Goal: Use online tool/utility: Utilize a website feature to perform a specific function

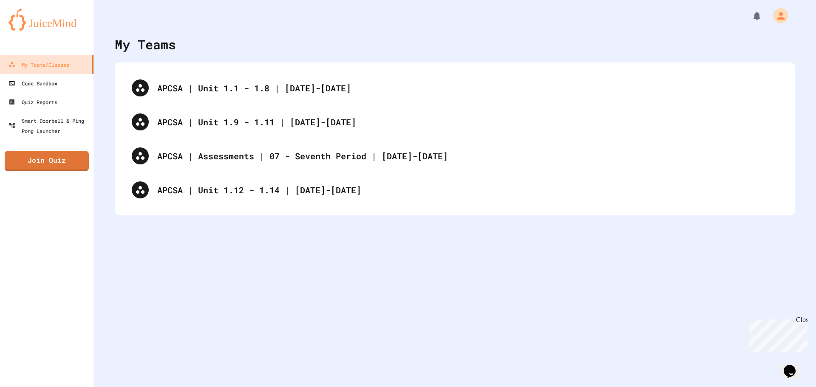
click at [27, 83] on div "Code Sandbox" at bounding box center [32, 83] width 49 height 10
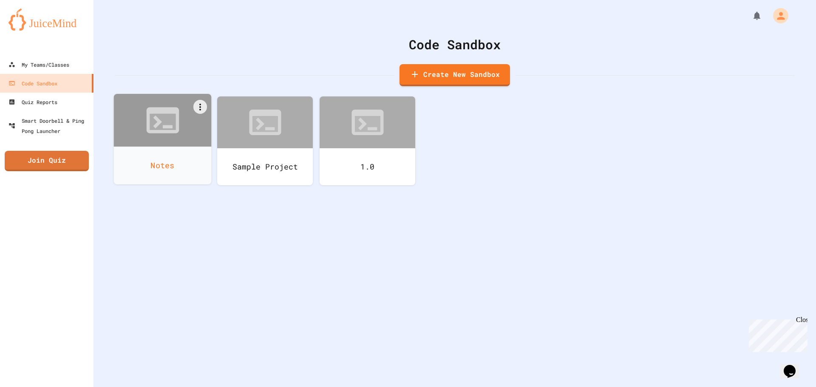
click at [156, 177] on div "Notes" at bounding box center [163, 166] width 98 height 38
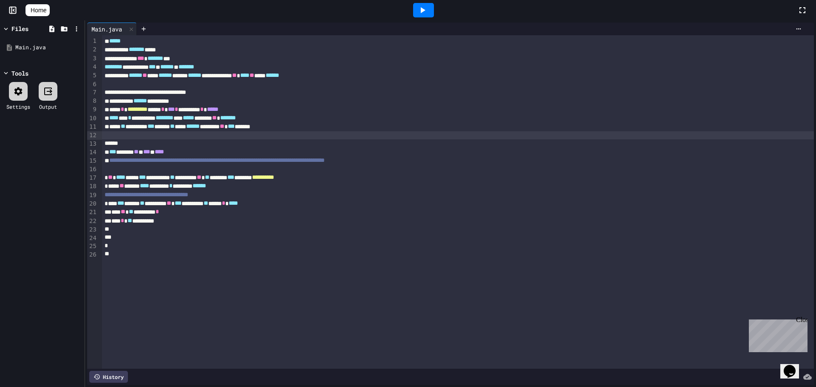
click at [201, 139] on div at bounding box center [458, 135] width 712 height 8
click at [214, 146] on div "*****" at bounding box center [452, 143] width 700 height 8
click at [318, 230] on div at bounding box center [452, 229] width 700 height 8
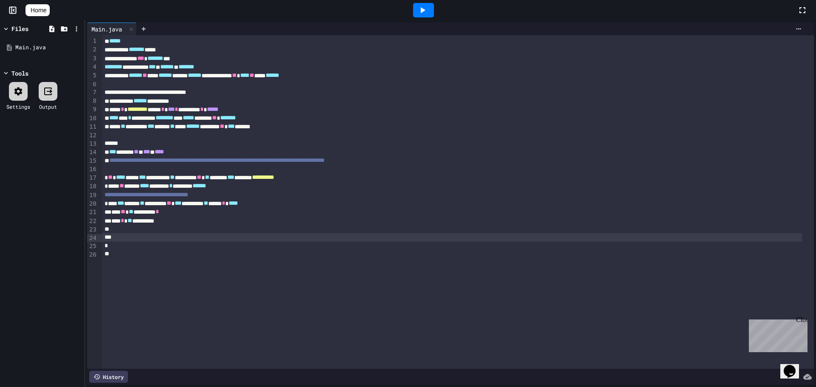
click at [314, 241] on div at bounding box center [452, 237] width 700 height 8
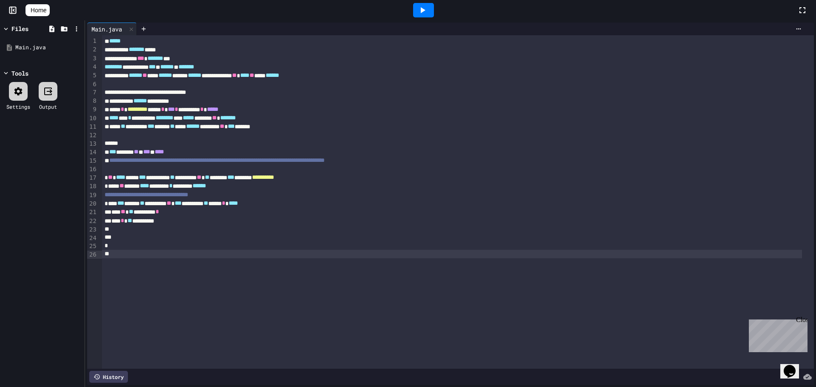
click at [313, 253] on div at bounding box center [452, 254] width 700 height 8
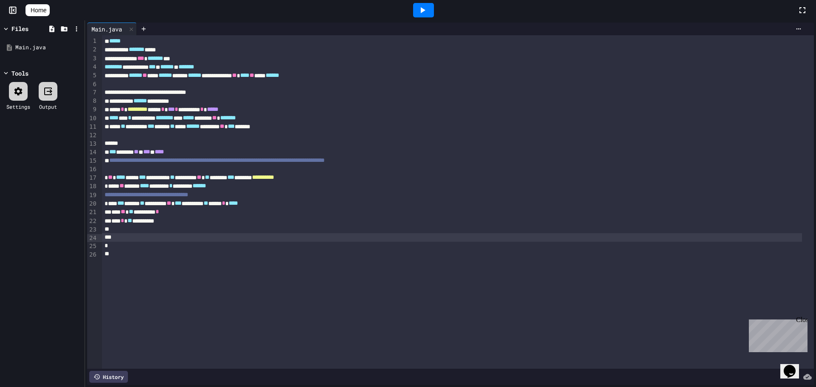
click at [315, 235] on div at bounding box center [452, 237] width 700 height 8
click at [311, 232] on div at bounding box center [452, 229] width 700 height 8
click at [311, 242] on div at bounding box center [452, 237] width 700 height 8
